Goal: Information Seeking & Learning: Learn about a topic

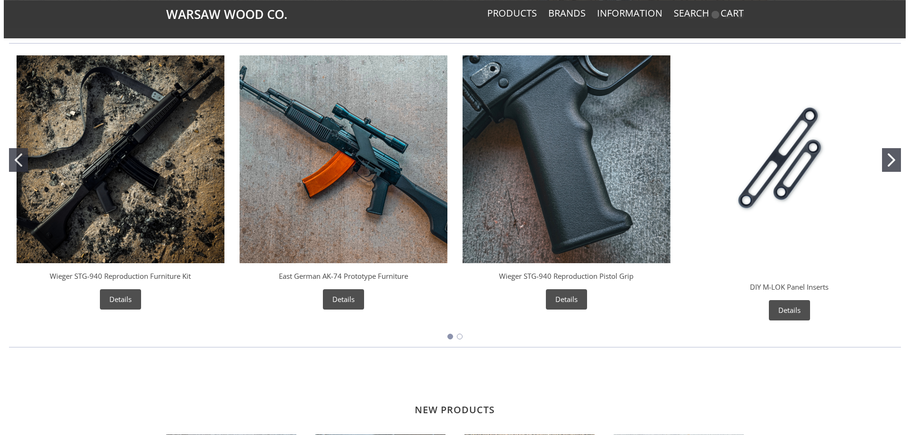
scroll to position [379, 0]
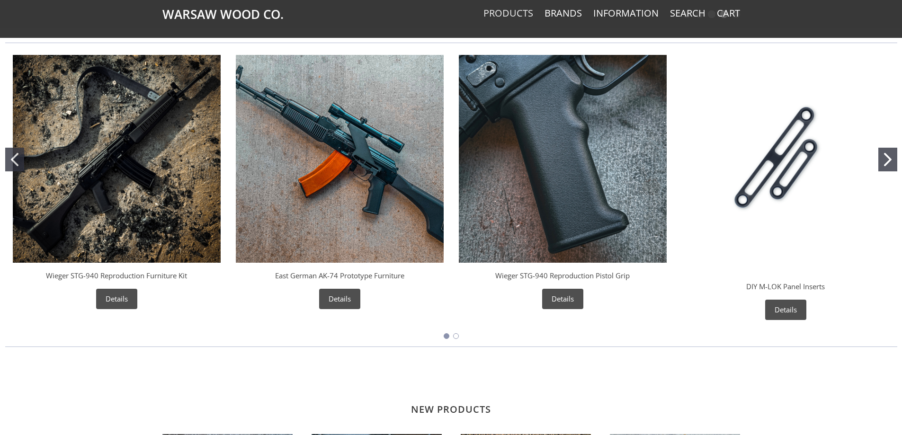
click at [508, 11] on link "Products" at bounding box center [508, 13] width 50 height 12
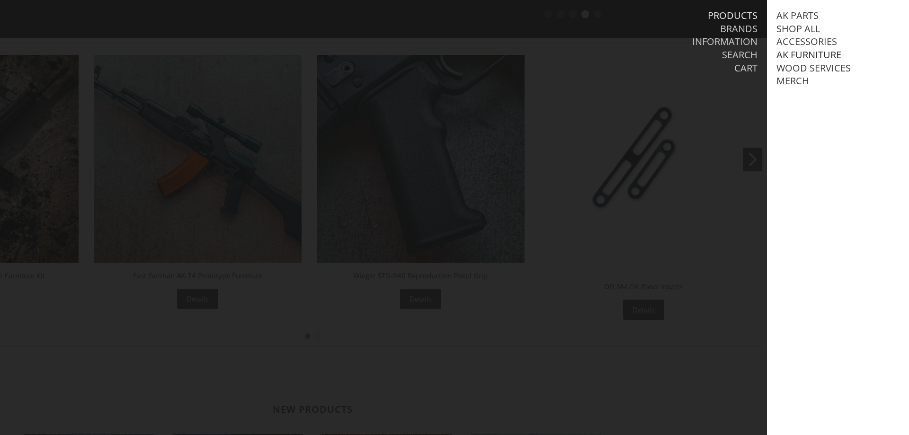
click at [796, 53] on link "AK Furniture" at bounding box center [808, 55] width 65 height 12
click at [812, 68] on link "View all AK Furniture" at bounding box center [839, 68] width 107 height 12
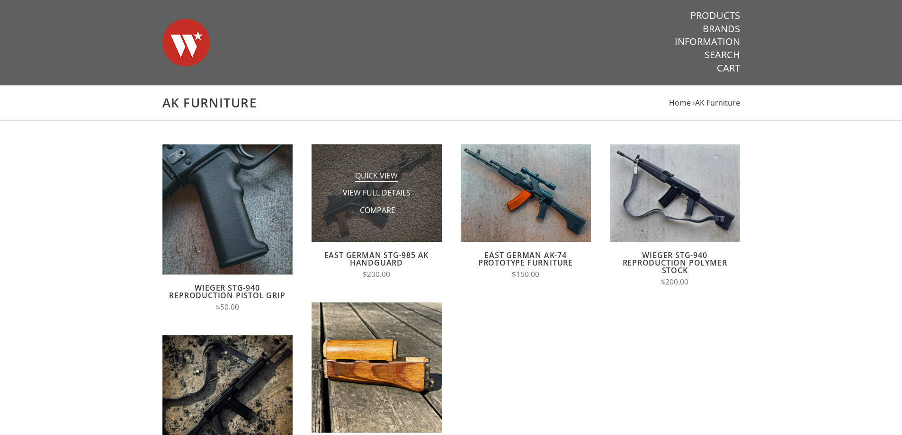
click at [380, 173] on span "Quick View" at bounding box center [376, 176] width 43 height 12
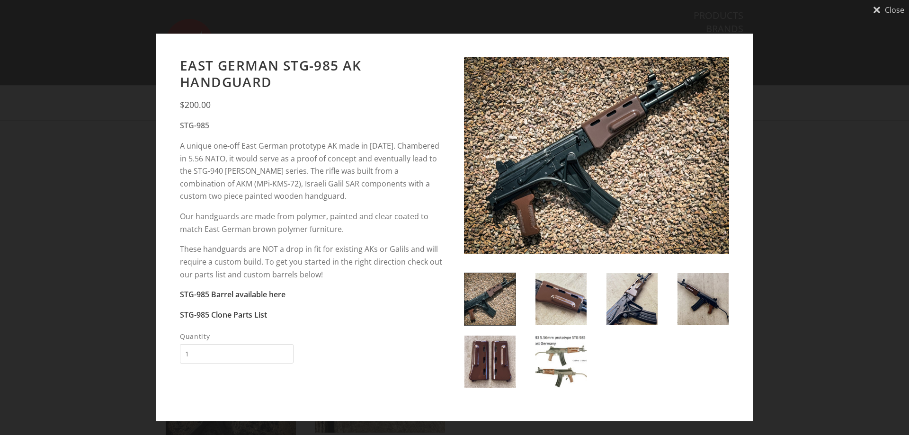
click at [493, 299] on img at bounding box center [489, 299] width 51 height 52
click at [568, 303] on img at bounding box center [560, 299] width 51 height 52
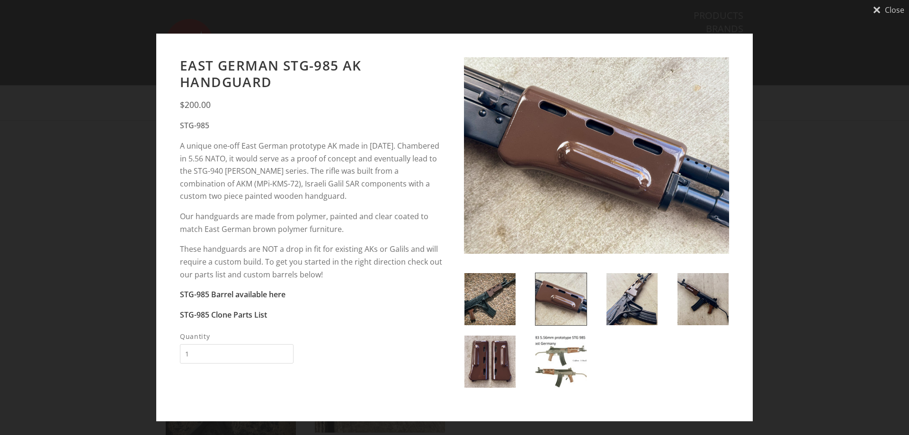
click at [628, 305] on img at bounding box center [631, 299] width 51 height 52
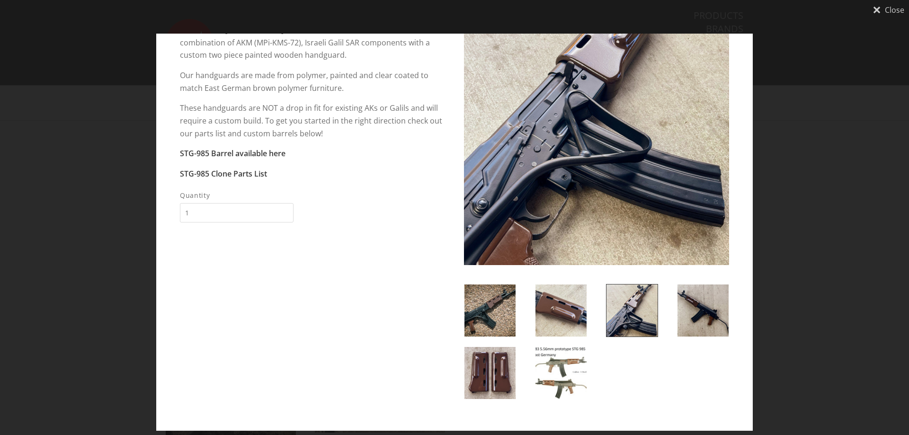
click at [701, 311] on img at bounding box center [703, 311] width 51 height 52
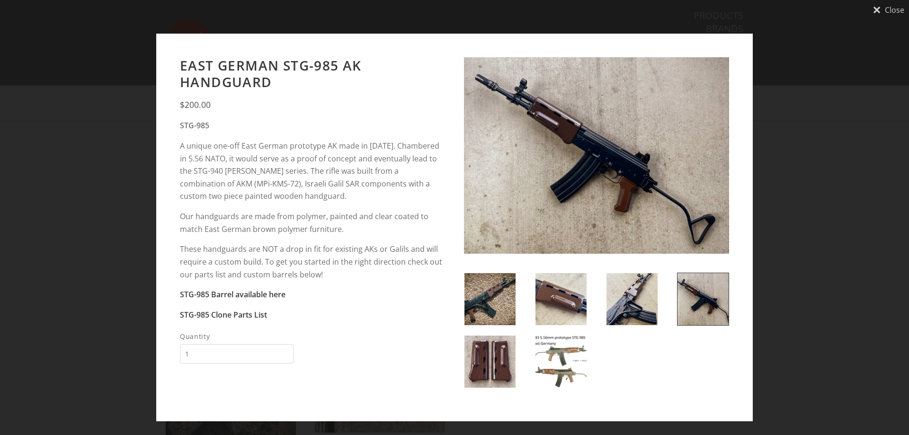
click at [490, 358] on img at bounding box center [489, 362] width 51 height 52
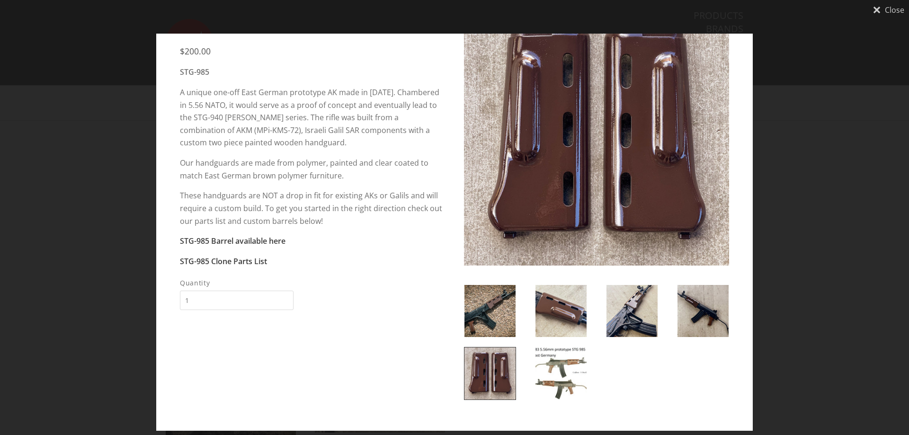
scroll to position [54, 0]
click at [565, 361] on img at bounding box center [560, 373] width 51 height 52
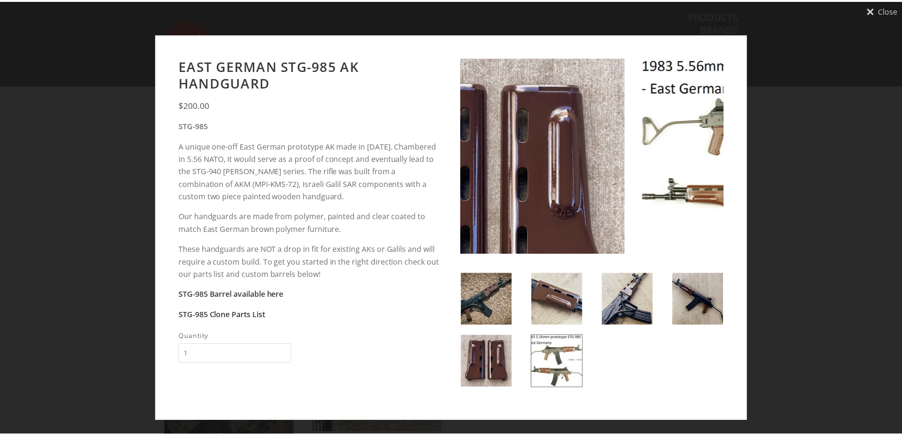
scroll to position [0, 0]
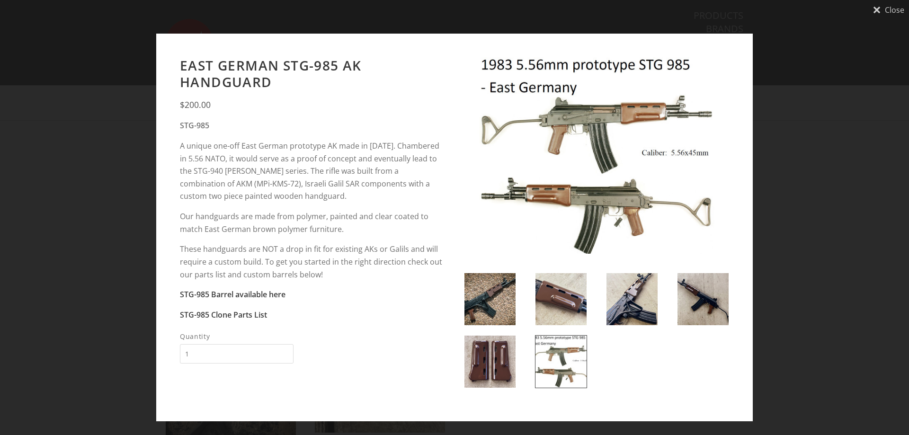
click at [884, 8] on link "Close" at bounding box center [888, 9] width 41 height 19
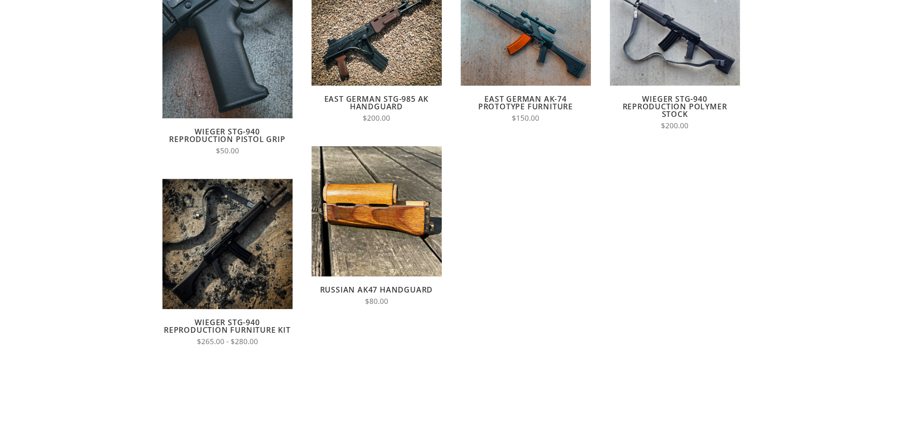
scroll to position [189, 0]
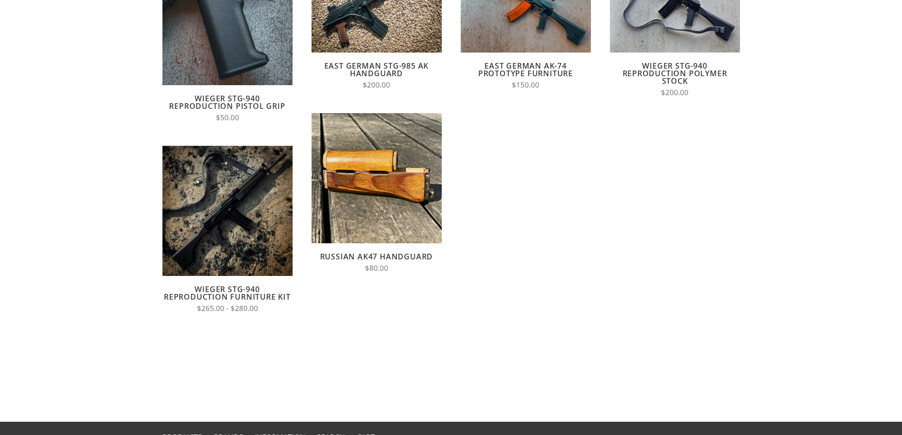
drag, startPoint x: 542, startPoint y: 299, endPoint x: 544, endPoint y: 294, distance: 4.9
